Goal: Check status: Check status

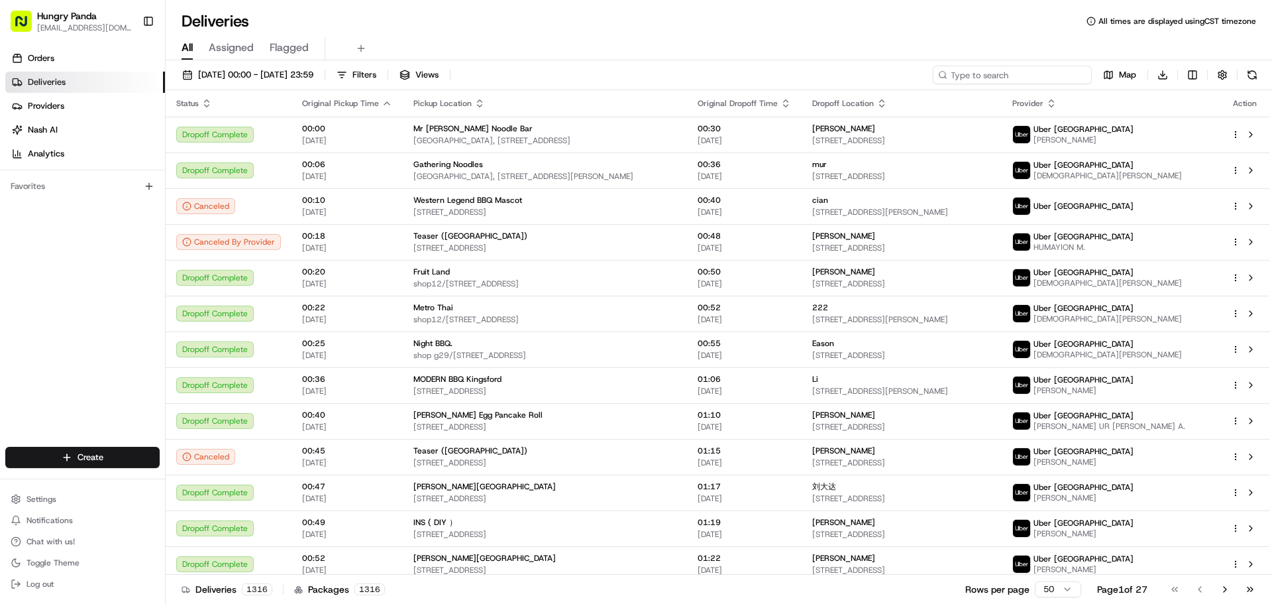
click at [1037, 78] on input at bounding box center [1012, 75] width 159 height 19
paste input "139659266565875718856"
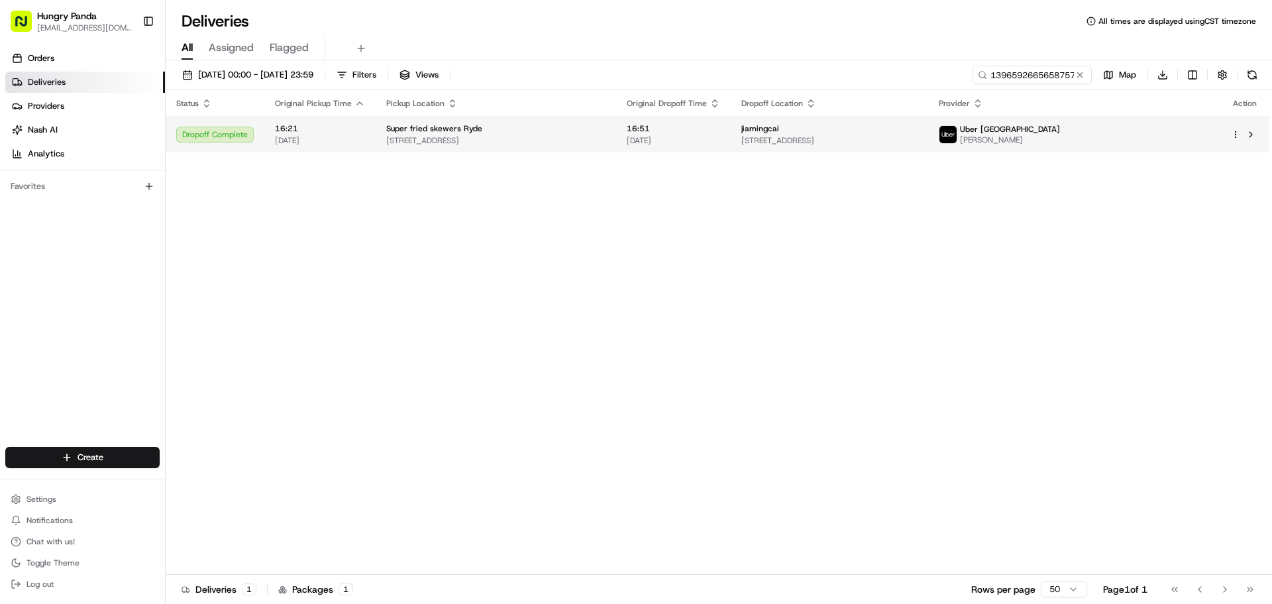
click at [721, 140] on td "16:51 [DATE]" at bounding box center [673, 135] width 115 height 36
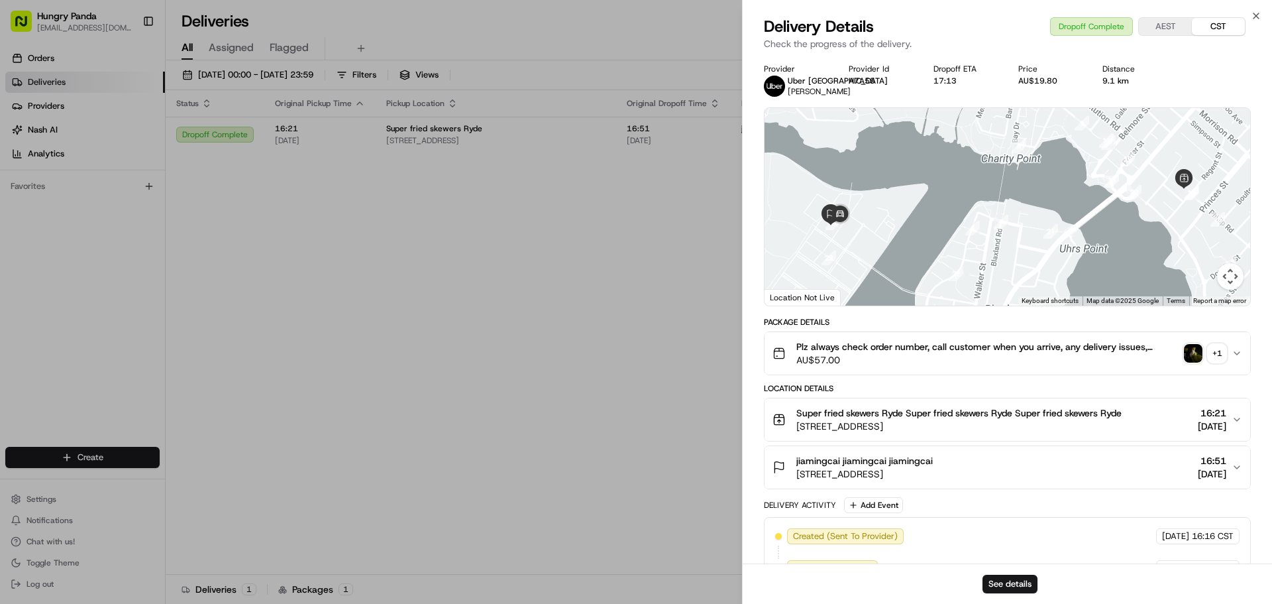
click at [1198, 358] on img "button" at bounding box center [1193, 353] width 19 height 19
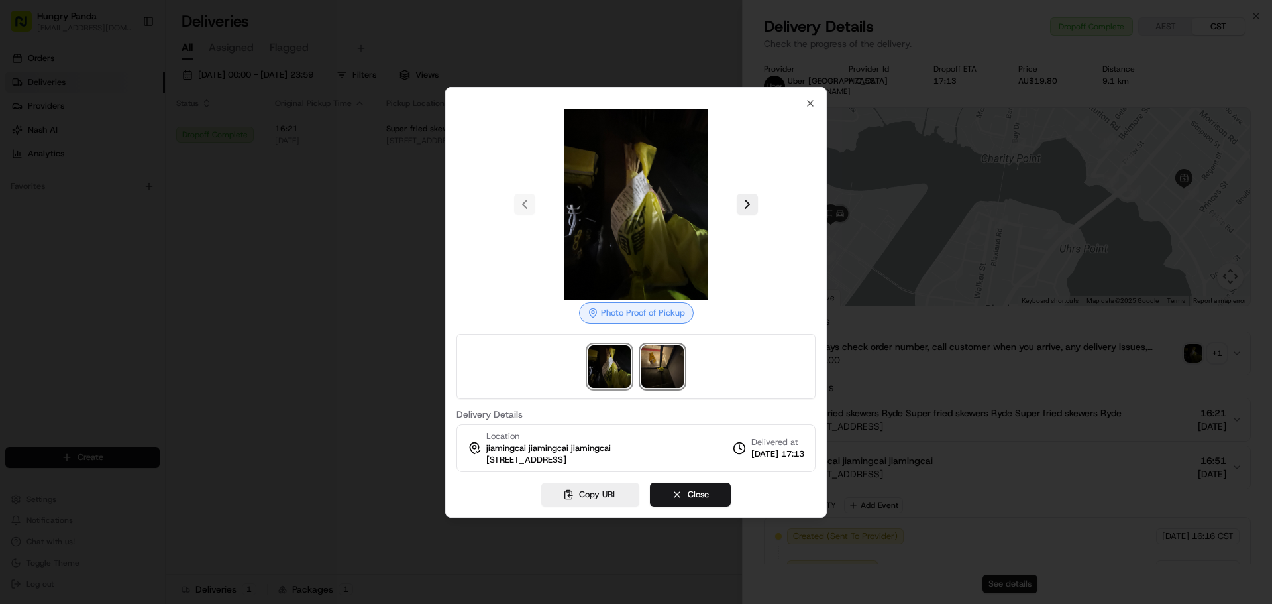
click at [658, 366] on img at bounding box center [662, 366] width 42 height 42
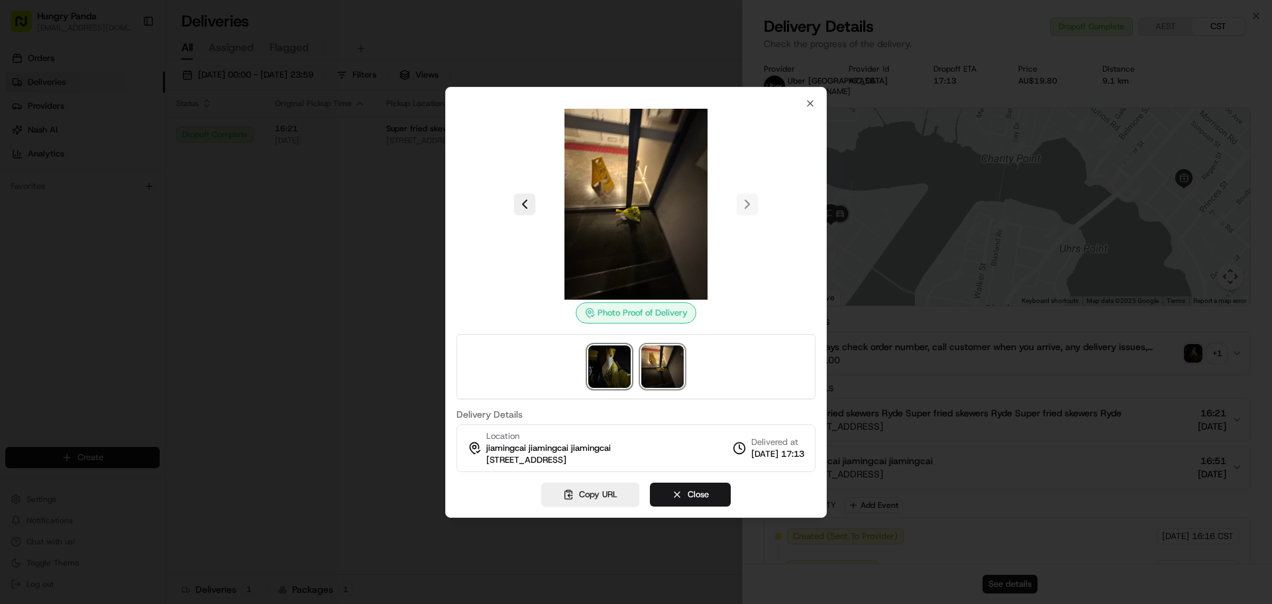
click at [602, 356] on img at bounding box center [609, 366] width 42 height 42
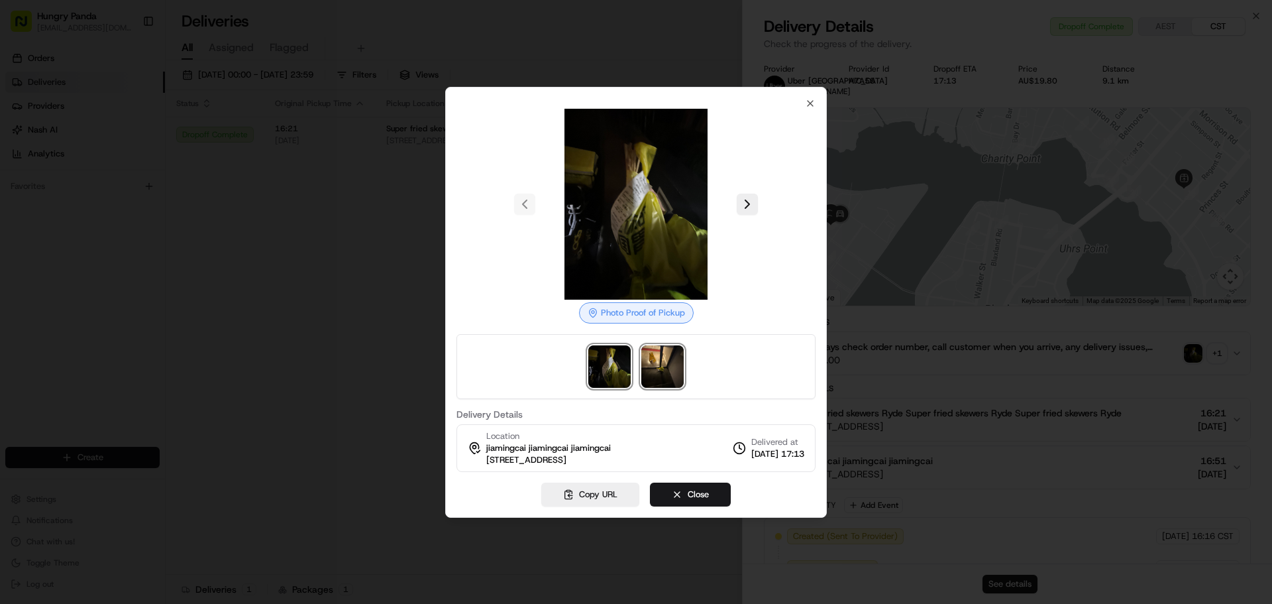
drag, startPoint x: 670, startPoint y: 366, endPoint x: 586, endPoint y: 362, distance: 84.2
click at [670, 366] on img at bounding box center [662, 366] width 42 height 42
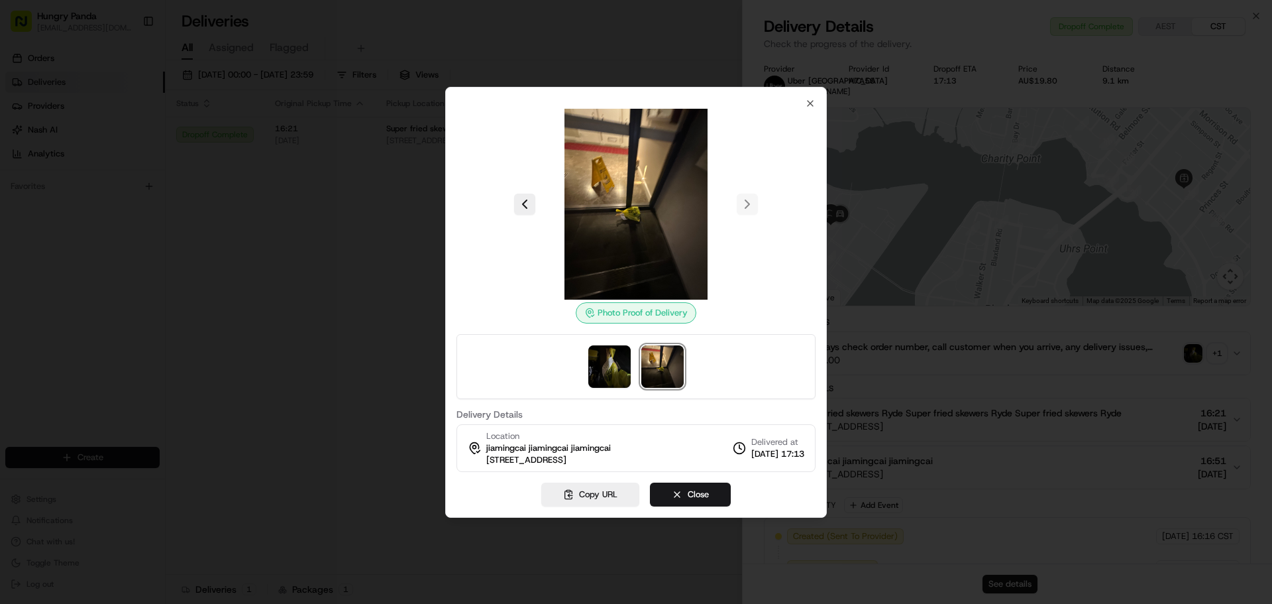
click at [1087, 112] on div at bounding box center [636, 302] width 1272 height 604
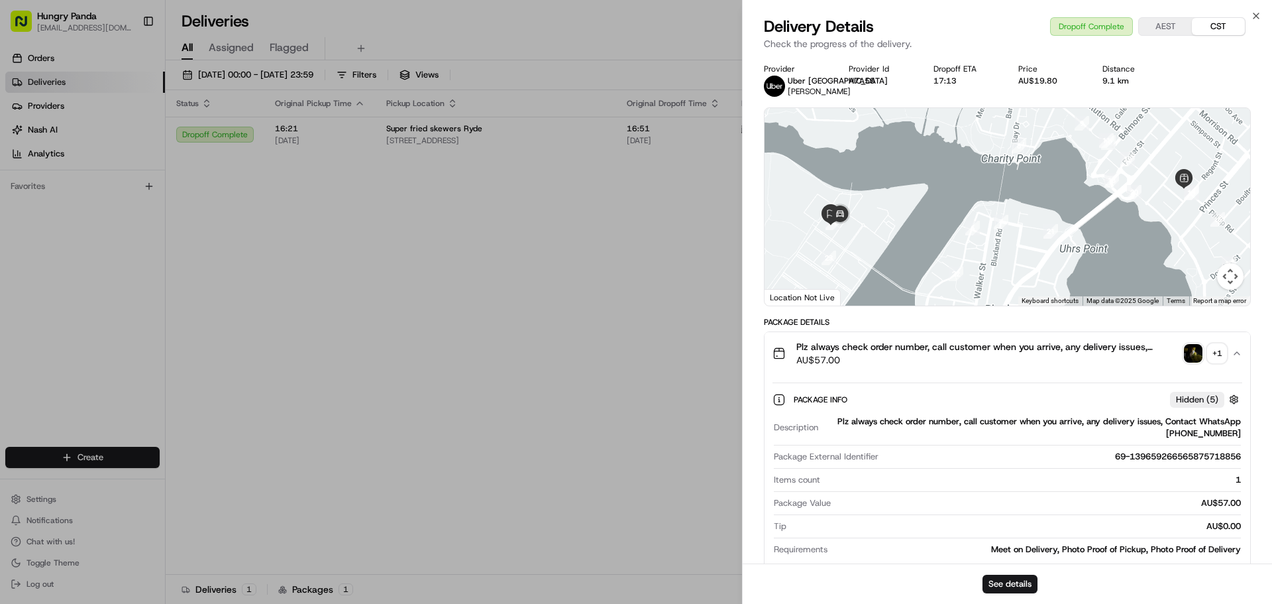
drag, startPoint x: 250, startPoint y: 271, endPoint x: 244, endPoint y: 241, distance: 30.4
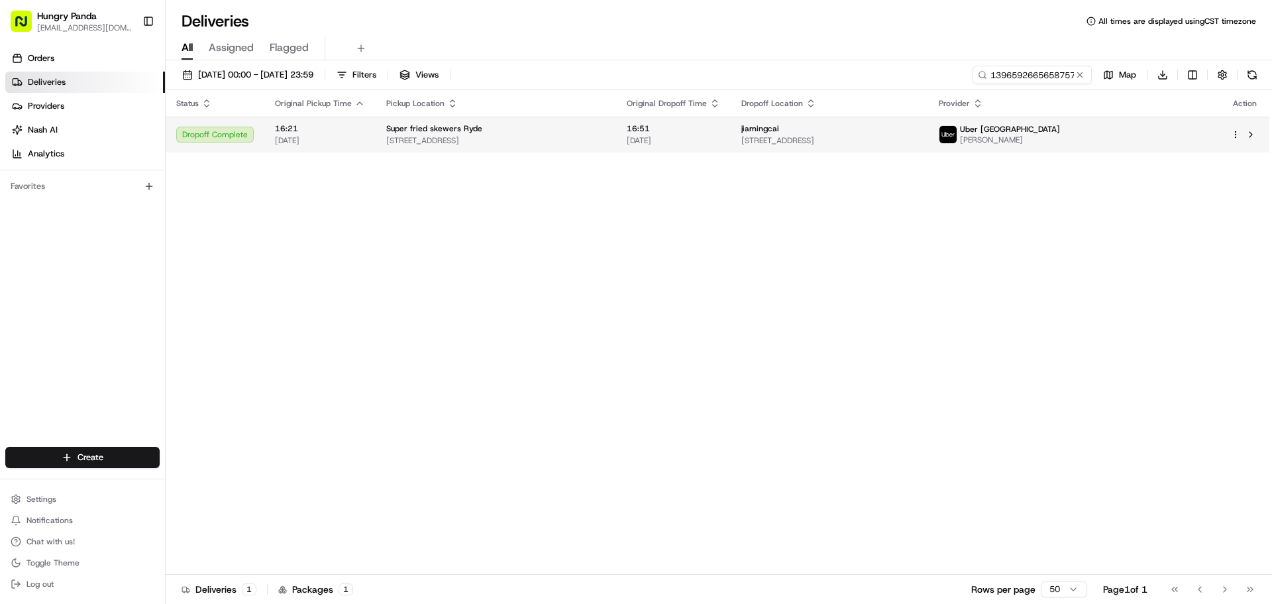
drag, startPoint x: 293, startPoint y: 318, endPoint x: 711, endPoint y: 129, distance: 458.7
click at [304, 307] on div "Status Original Pickup Time Pickup Location Original Dropoff Time Dropoff Locat…" at bounding box center [718, 332] width 1104 height 484
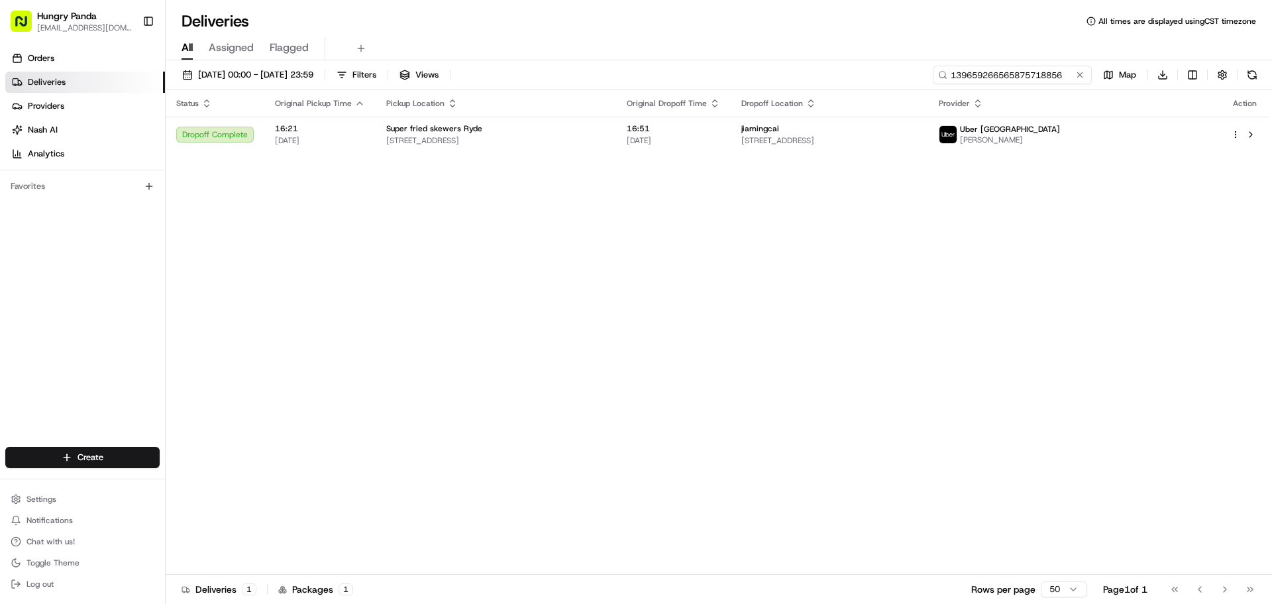
click at [1026, 77] on input "139659266565875718856" at bounding box center [1012, 75] width 159 height 19
paste input "070761316545370868454"
type input "070761316545370868454"
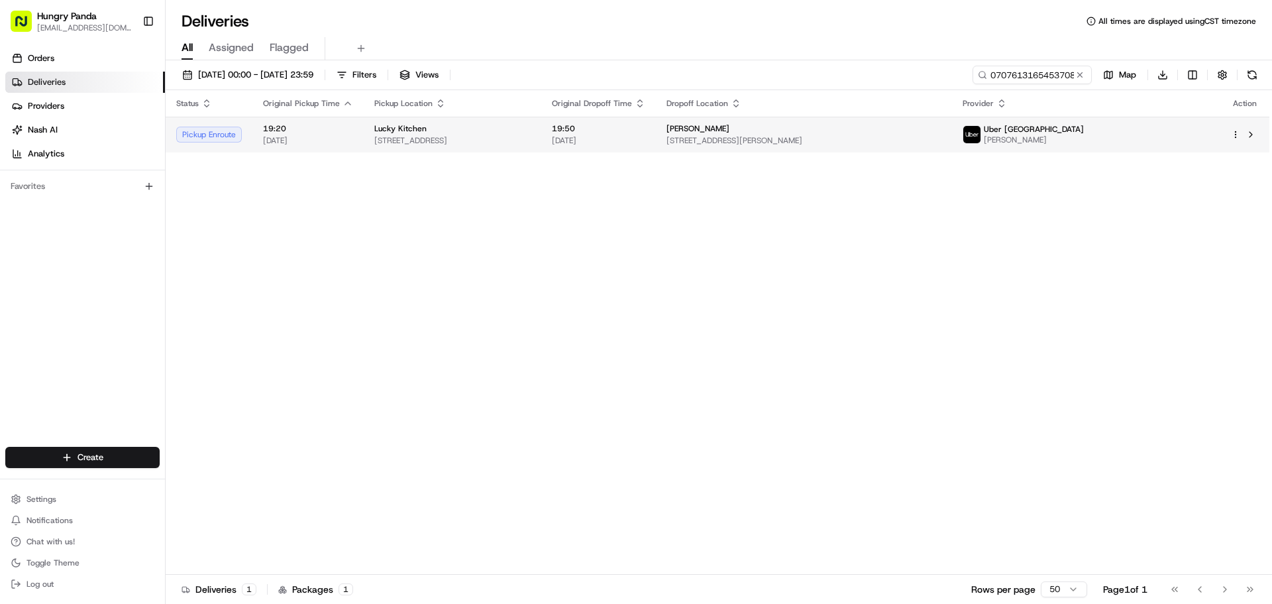
click at [481, 132] on div "Lucky Kitchen" at bounding box center [452, 128] width 156 height 11
